Goal: Task Accomplishment & Management: Manage account settings

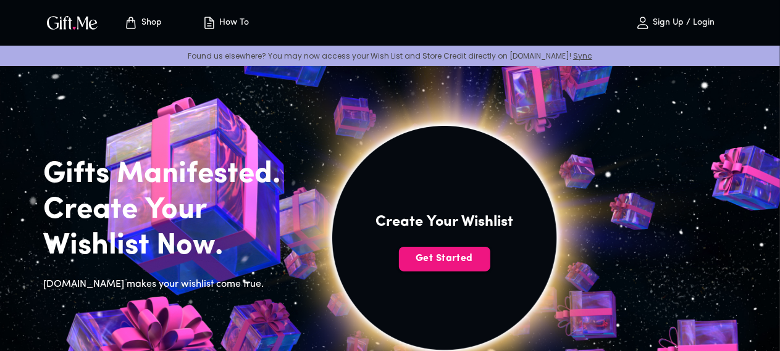
click at [691, 19] on p "Sign Up / Login" at bounding box center [682, 23] width 65 height 10
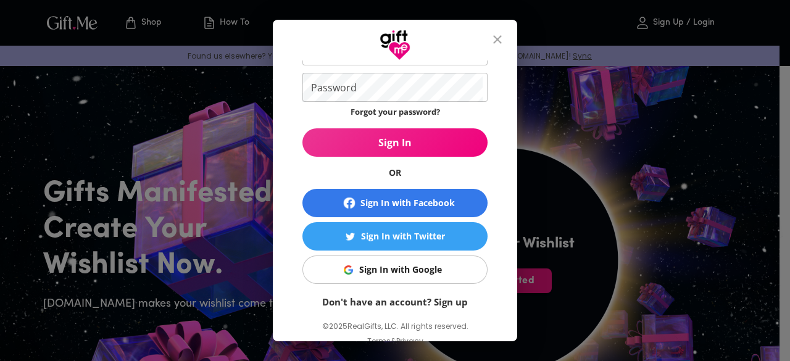
scroll to position [105, 0]
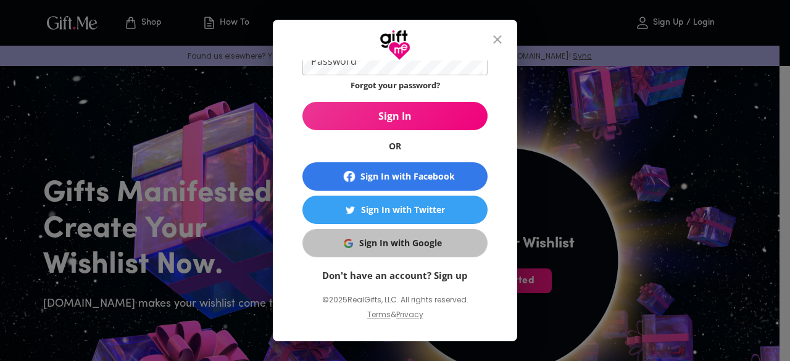
click at [462, 249] on span "Sign In with Google" at bounding box center [393, 243] width 170 height 14
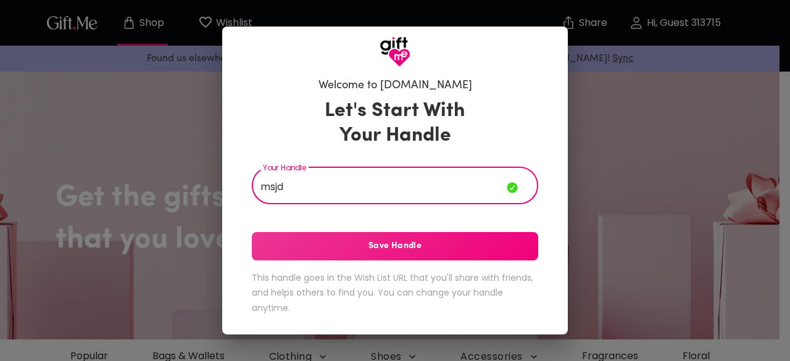
type input "msjd"
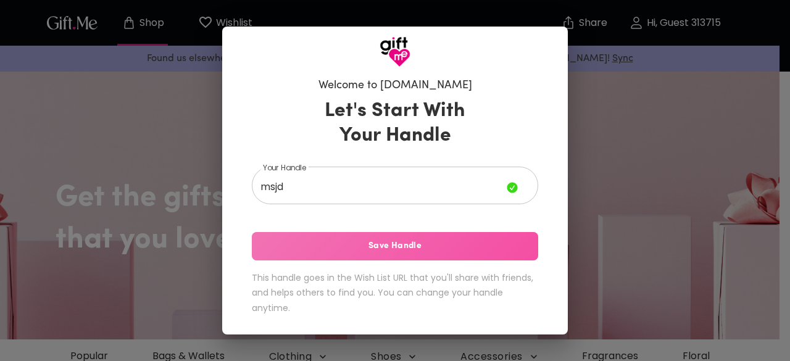
click at [406, 251] on span "Save Handle" at bounding box center [395, 247] width 286 height 14
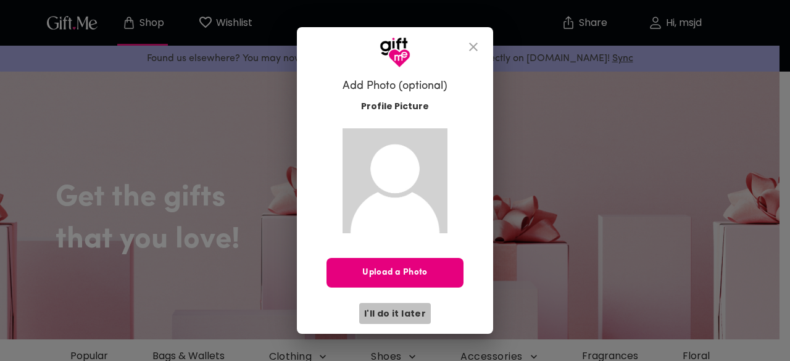
click at [415, 314] on span "I'll do it later" at bounding box center [395, 314] width 62 height 14
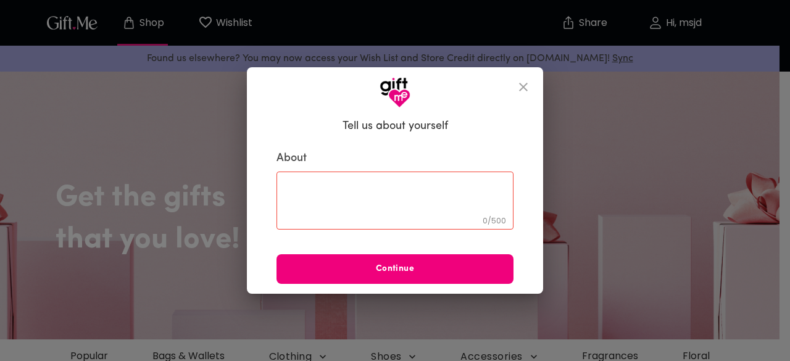
click at [414, 267] on span "Continue" at bounding box center [395, 269] width 237 height 14
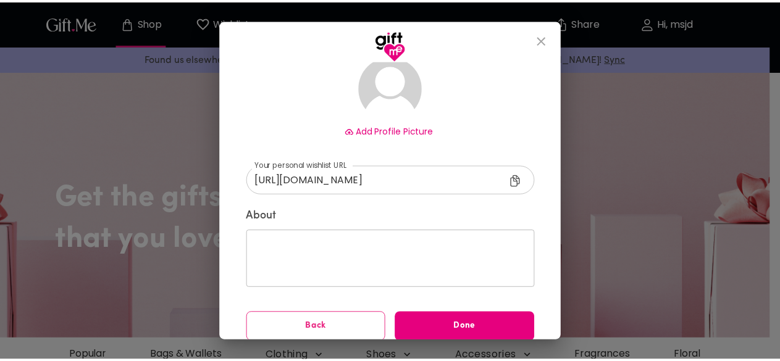
scroll to position [107, 0]
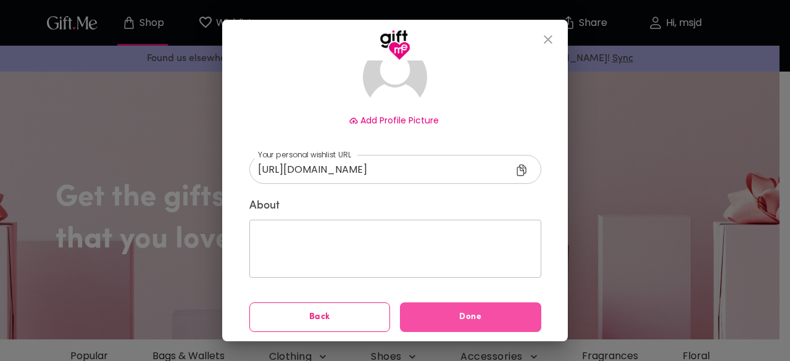
click at [468, 312] on span "Done" at bounding box center [470, 318] width 141 height 14
